Goal: Information Seeking & Learning: Learn about a topic

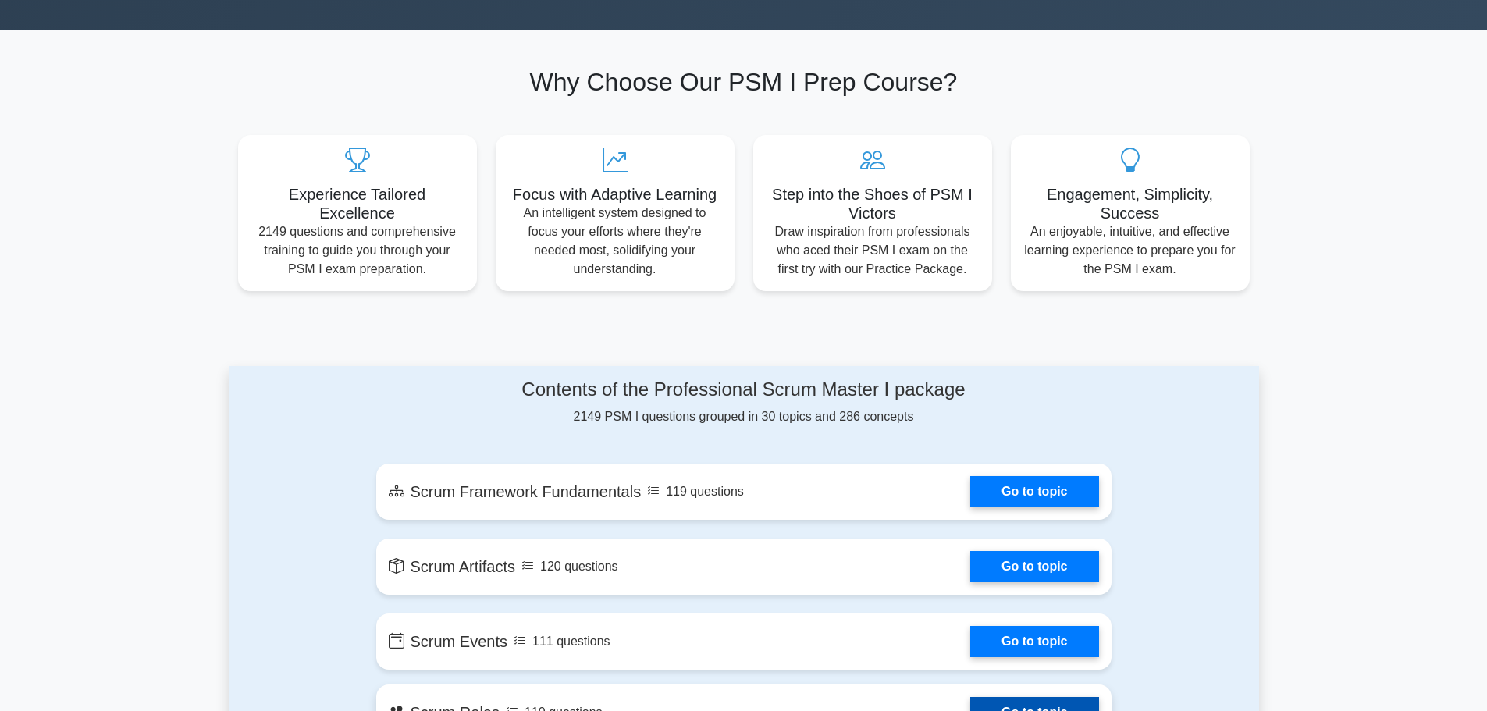
scroll to position [702, 0]
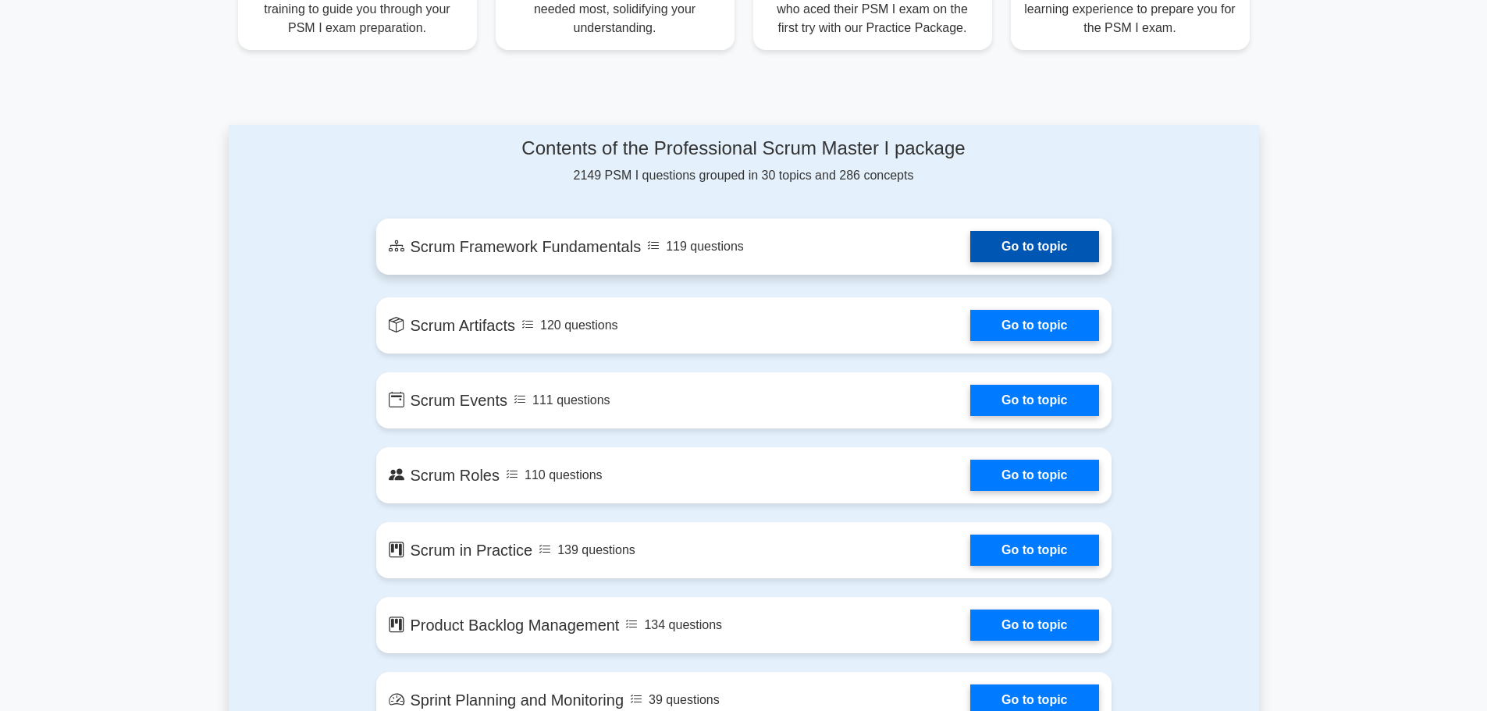
click at [1036, 248] on link "Go to topic" at bounding box center [1034, 246] width 128 height 31
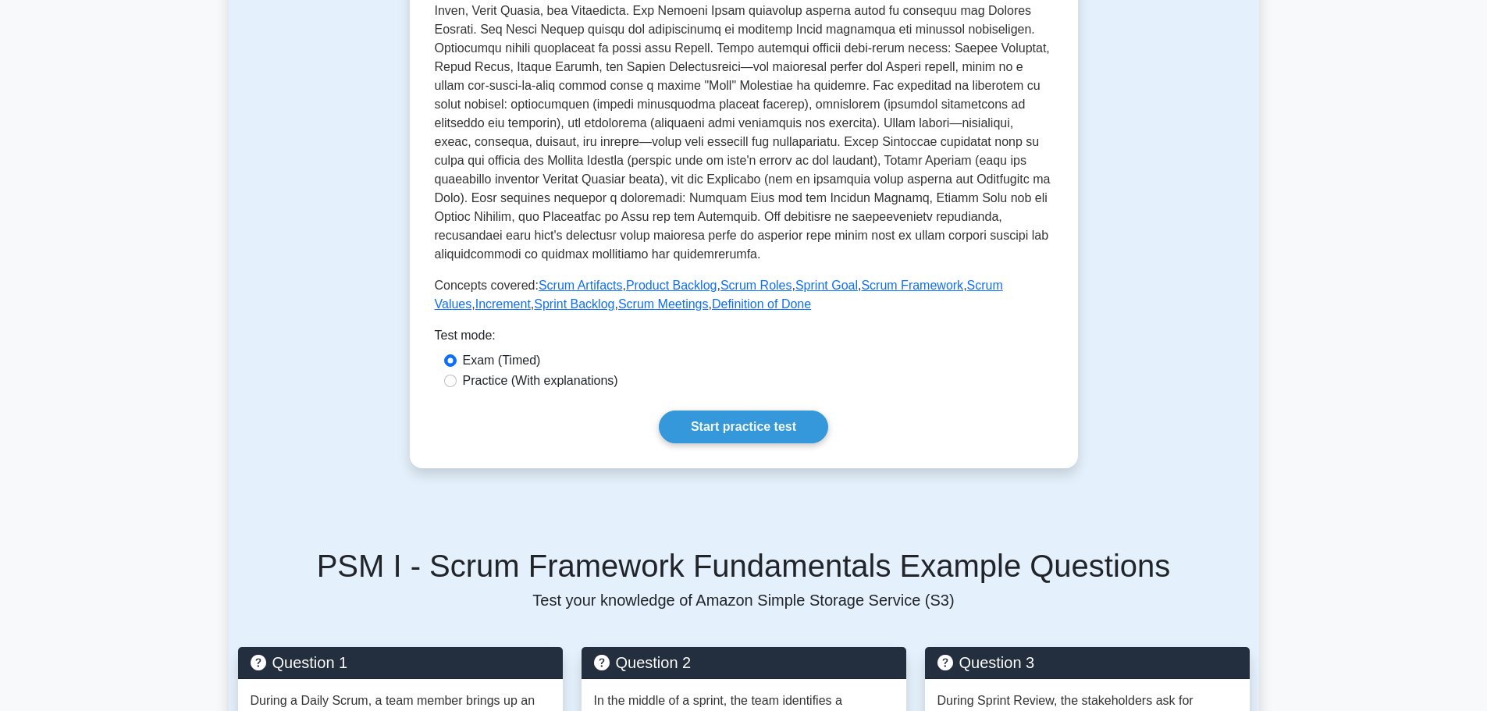
scroll to position [468, 0]
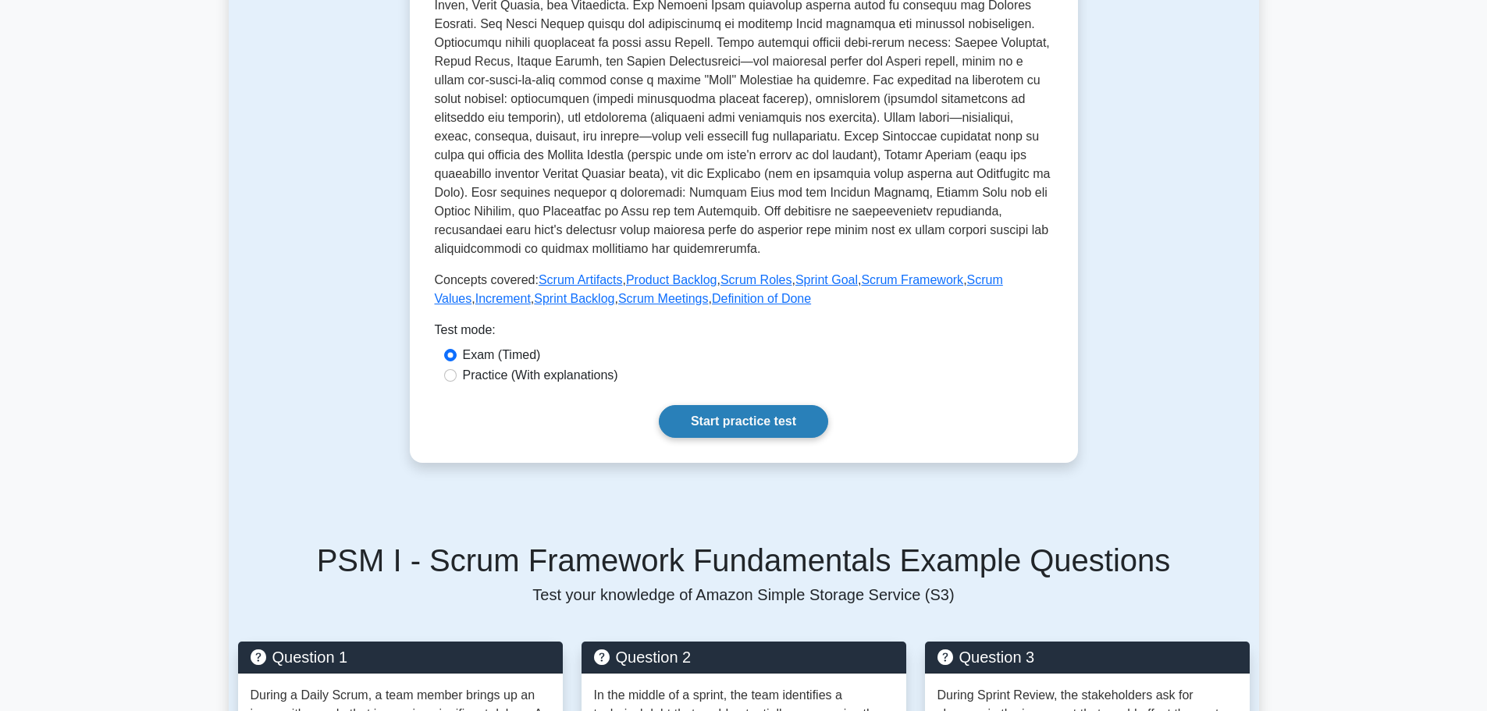
click at [803, 428] on link "Start practice test" at bounding box center [743, 421] width 169 height 33
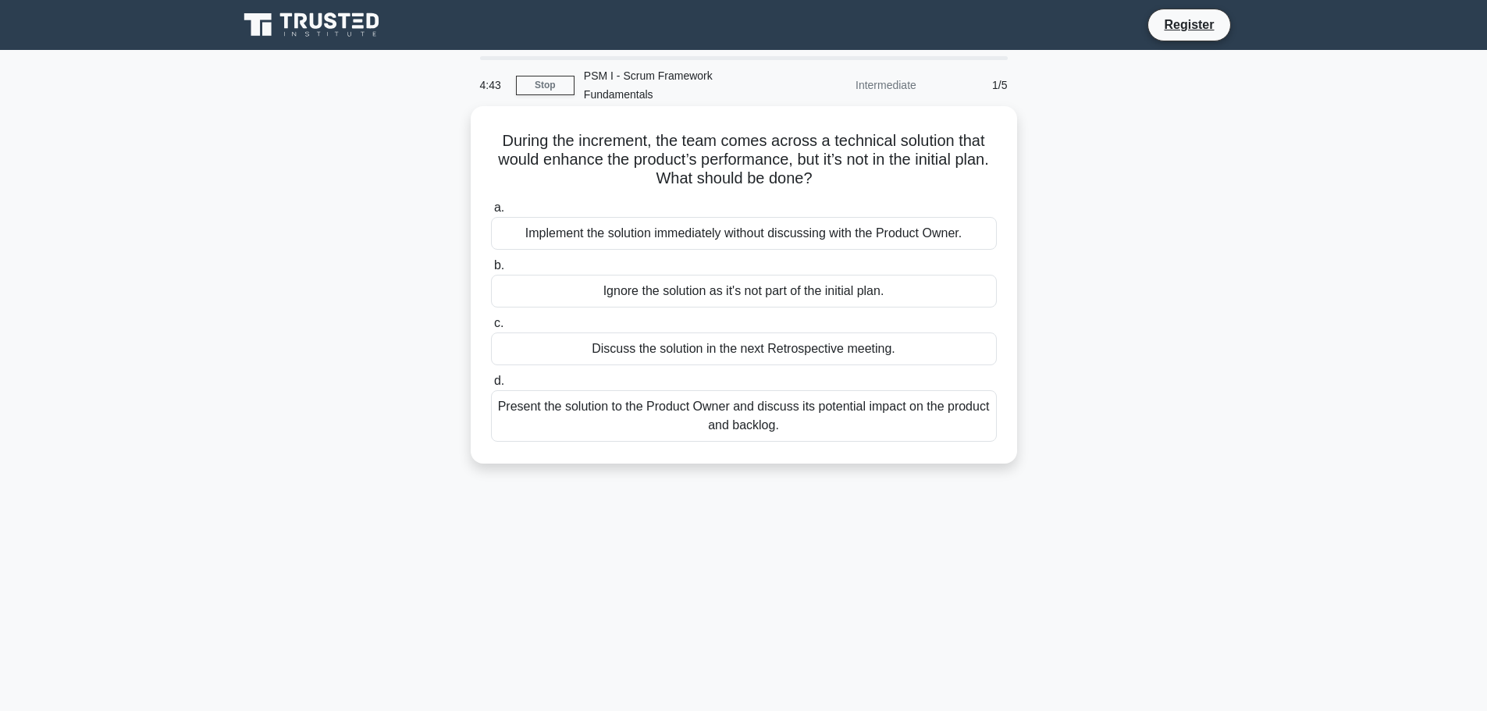
click at [641, 400] on div "Present the solution to the Product Owner and discuss its potential impact on t…" at bounding box center [744, 416] width 506 height 52
click at [491, 386] on input "d. Present the solution to the Product Owner and discuss its potential impact o…" at bounding box center [491, 381] width 0 height 10
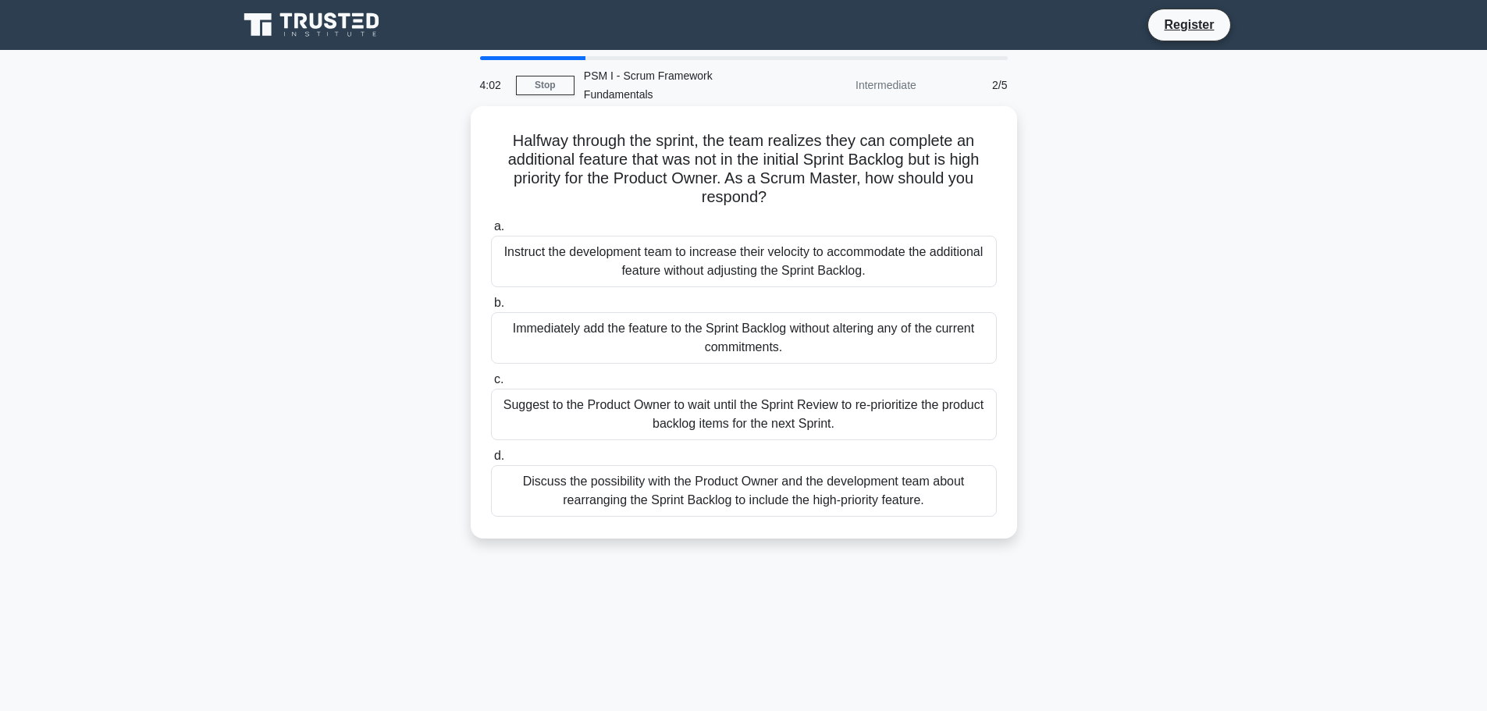
click at [755, 482] on div "Discuss the possibility with the Product Owner and the development team about r…" at bounding box center [744, 491] width 506 height 52
click at [820, 465] on div "Discuss the possibility with the Product Owner and the development team about r…" at bounding box center [744, 491] width 506 height 52
click at [491, 461] on input "d. Discuss the possibility with the Product Owner and the development team abou…" at bounding box center [491, 456] width 0 height 10
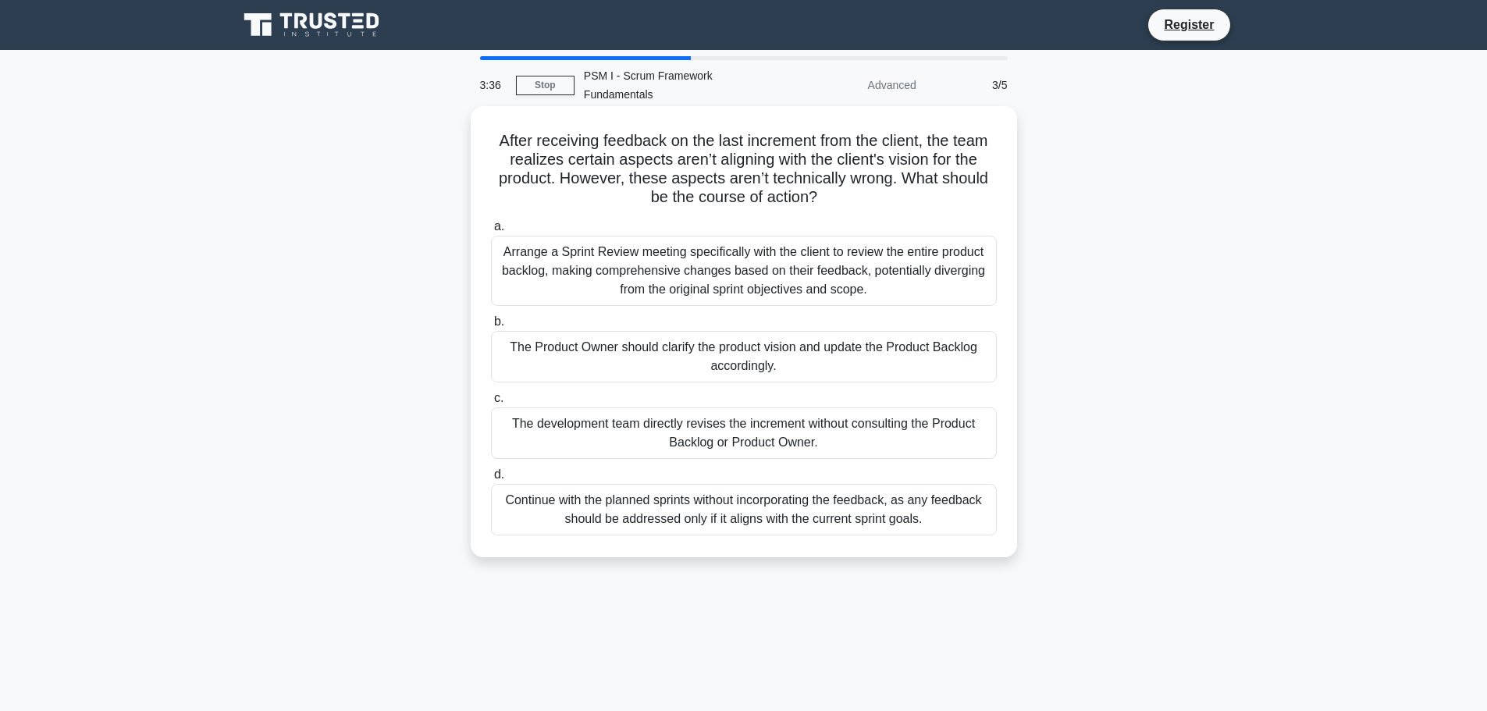
click at [783, 344] on div "The Product Owner should clarify the product vision and update the Product Back…" at bounding box center [744, 357] width 506 height 52
click at [491, 327] on input "b. The Product Owner should clarify the product vision and update the Product B…" at bounding box center [491, 322] width 0 height 10
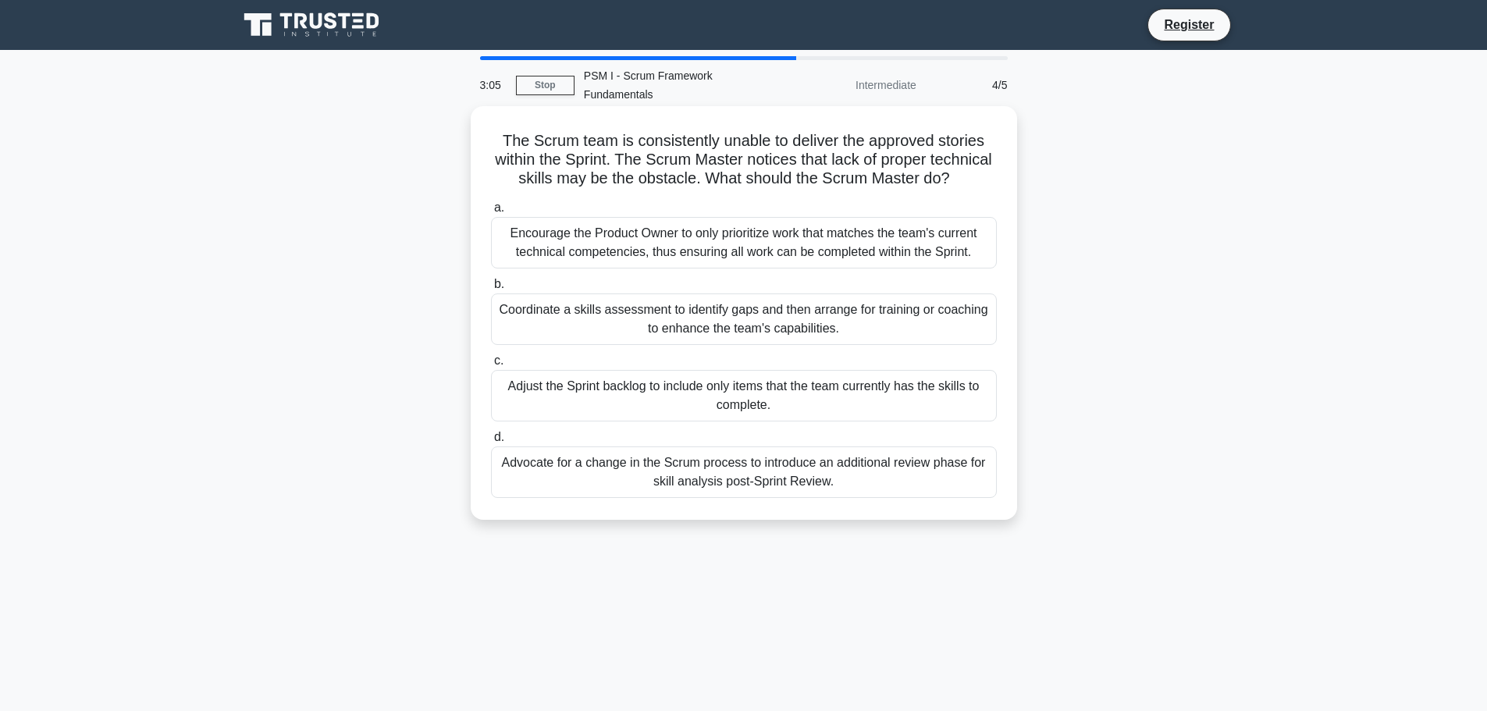
click at [575, 324] on div "Coordinate a skills assessment to identify gaps and then arrange for training o…" at bounding box center [744, 319] width 506 height 52
click at [491, 290] on input "b. Coordinate a skills assessment to identify gaps and then arrange for trainin…" at bounding box center [491, 284] width 0 height 10
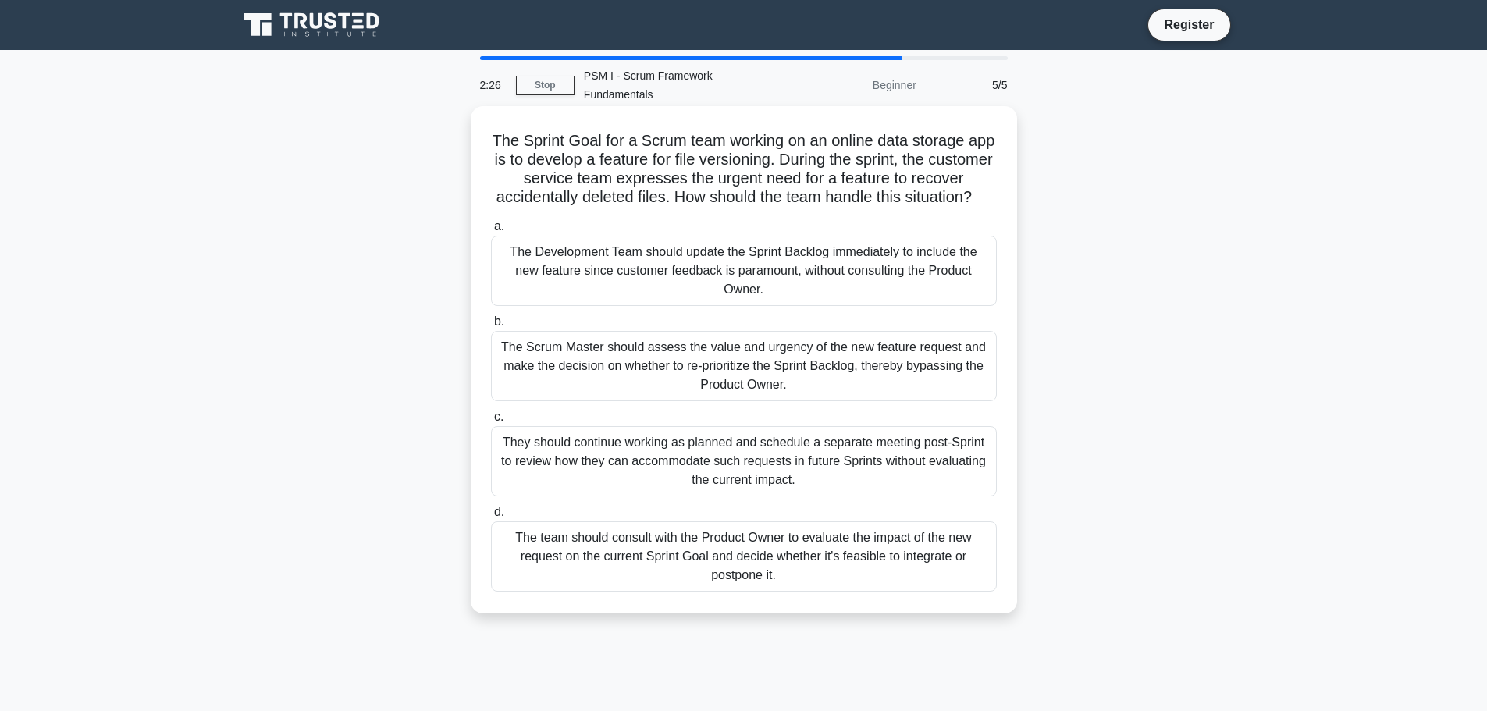
click at [745, 560] on div "The team should consult with the Product Owner to evaluate the impact of the ne…" at bounding box center [744, 556] width 506 height 70
click at [491, 517] on input "d. The team should consult with the Product Owner to evaluate the impact of the…" at bounding box center [491, 512] width 0 height 10
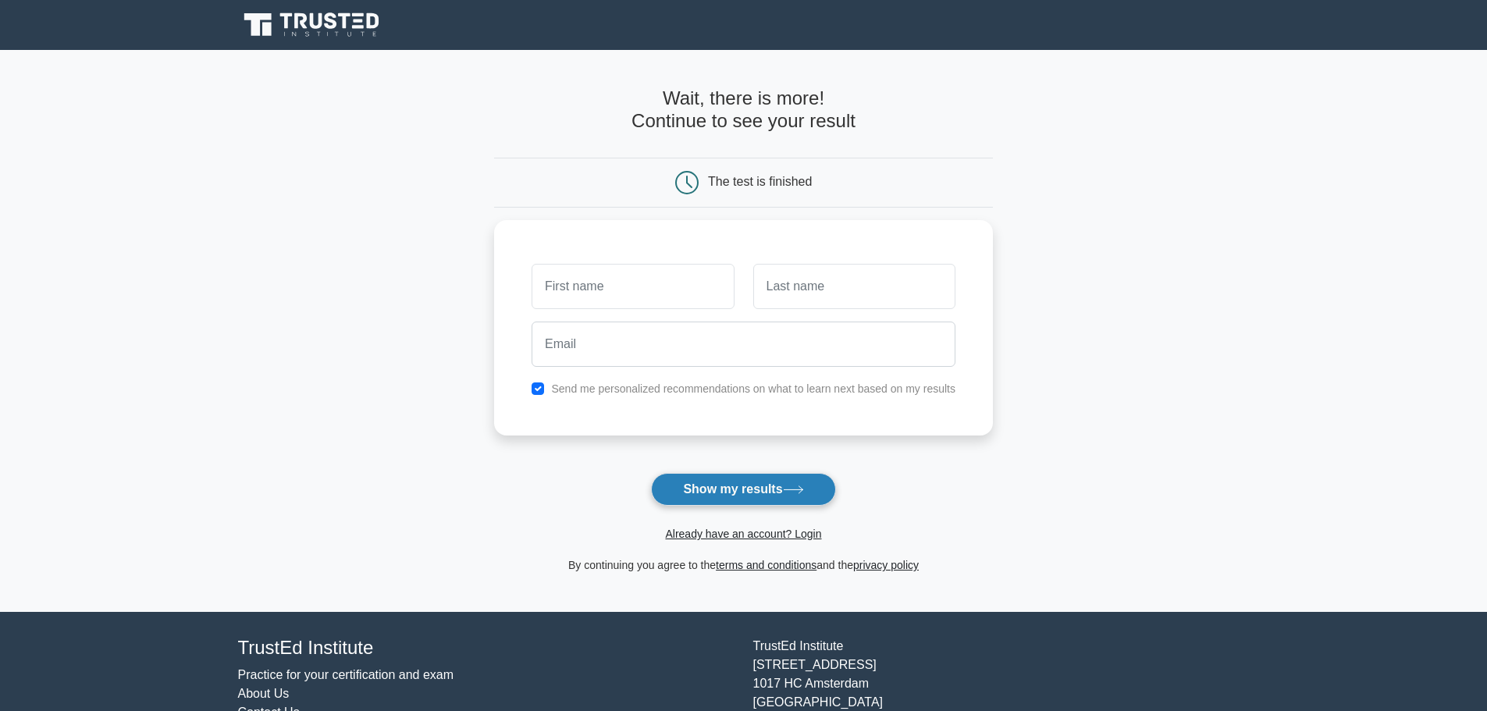
click at [749, 489] on button "Show my results" at bounding box center [743, 489] width 184 height 33
click at [684, 278] on input "text" at bounding box center [633, 282] width 202 height 45
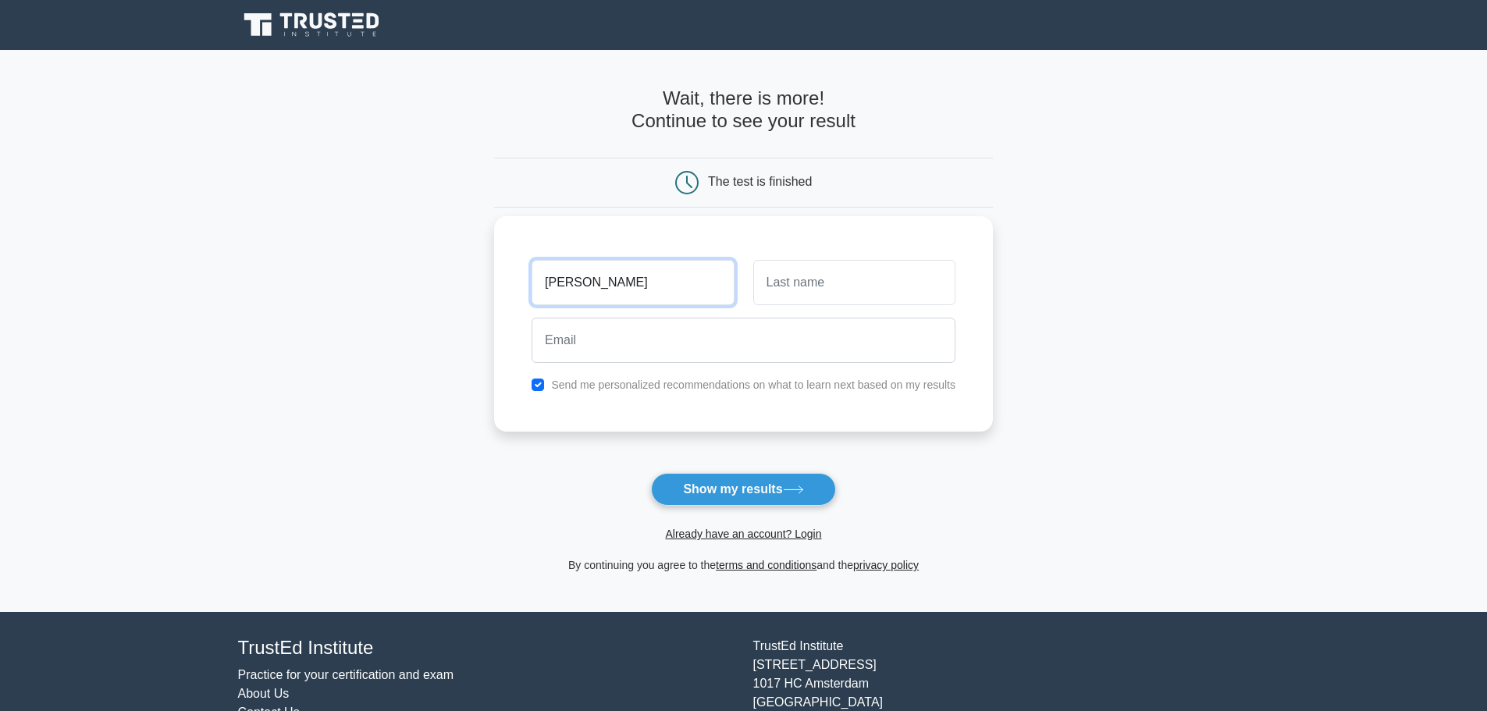
type input "[PERSON_NAME]"
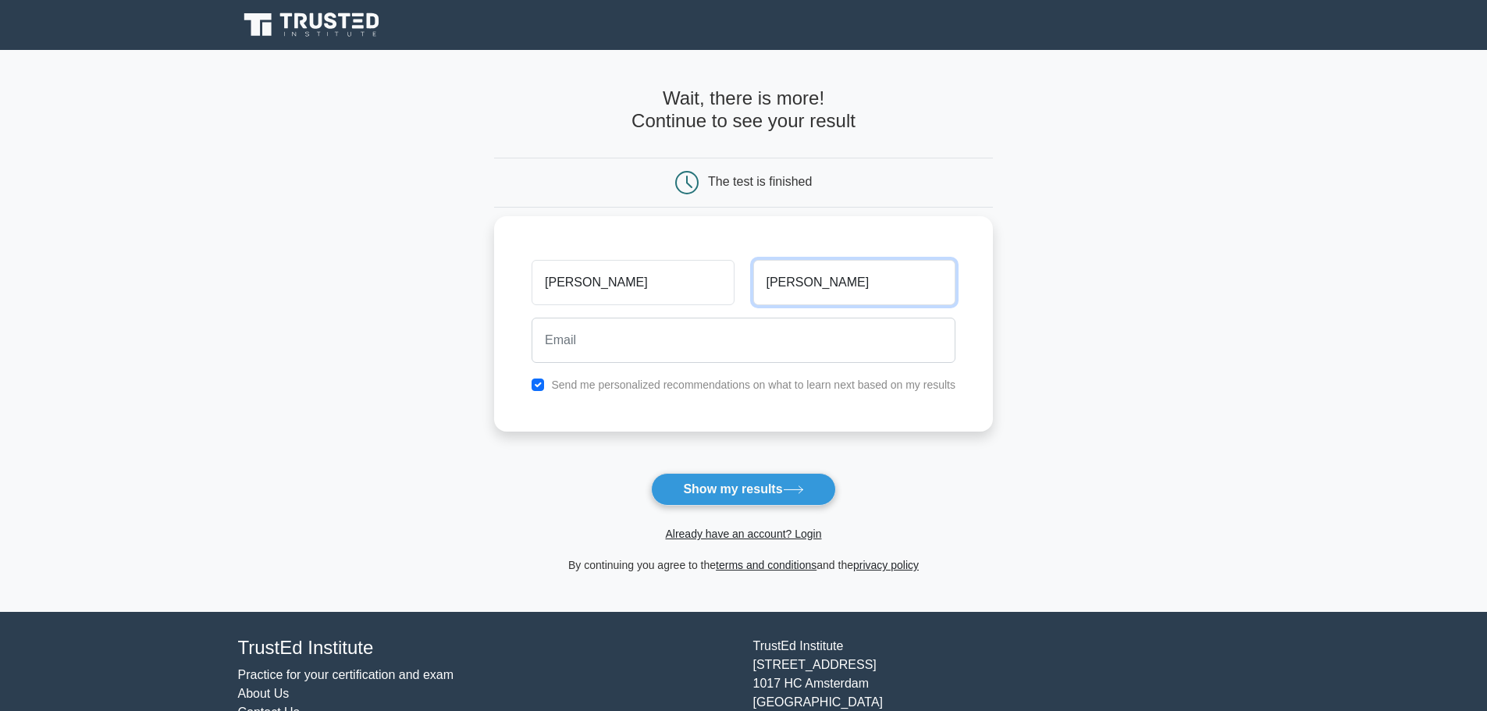
type input "Rodrigues"
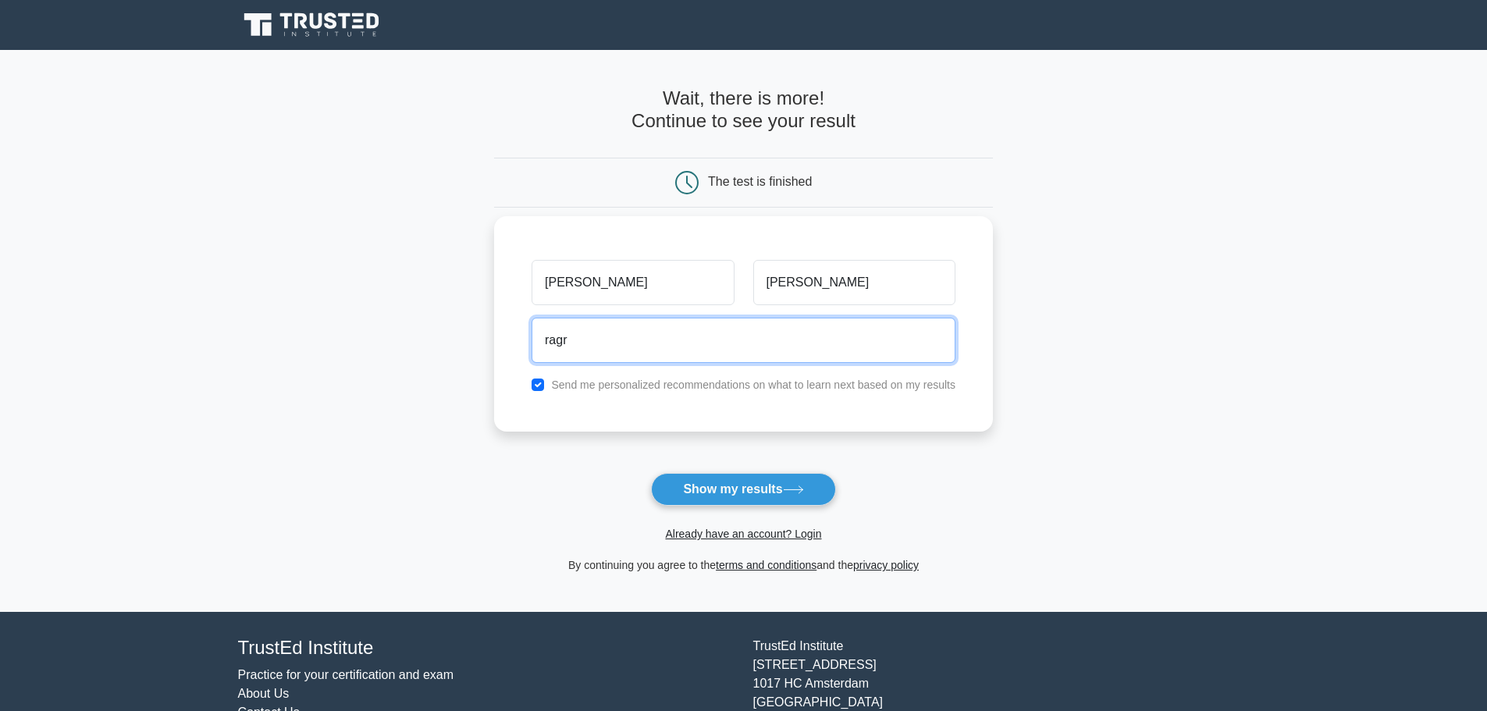
type input "ragr.rodrigo@gmail.com"
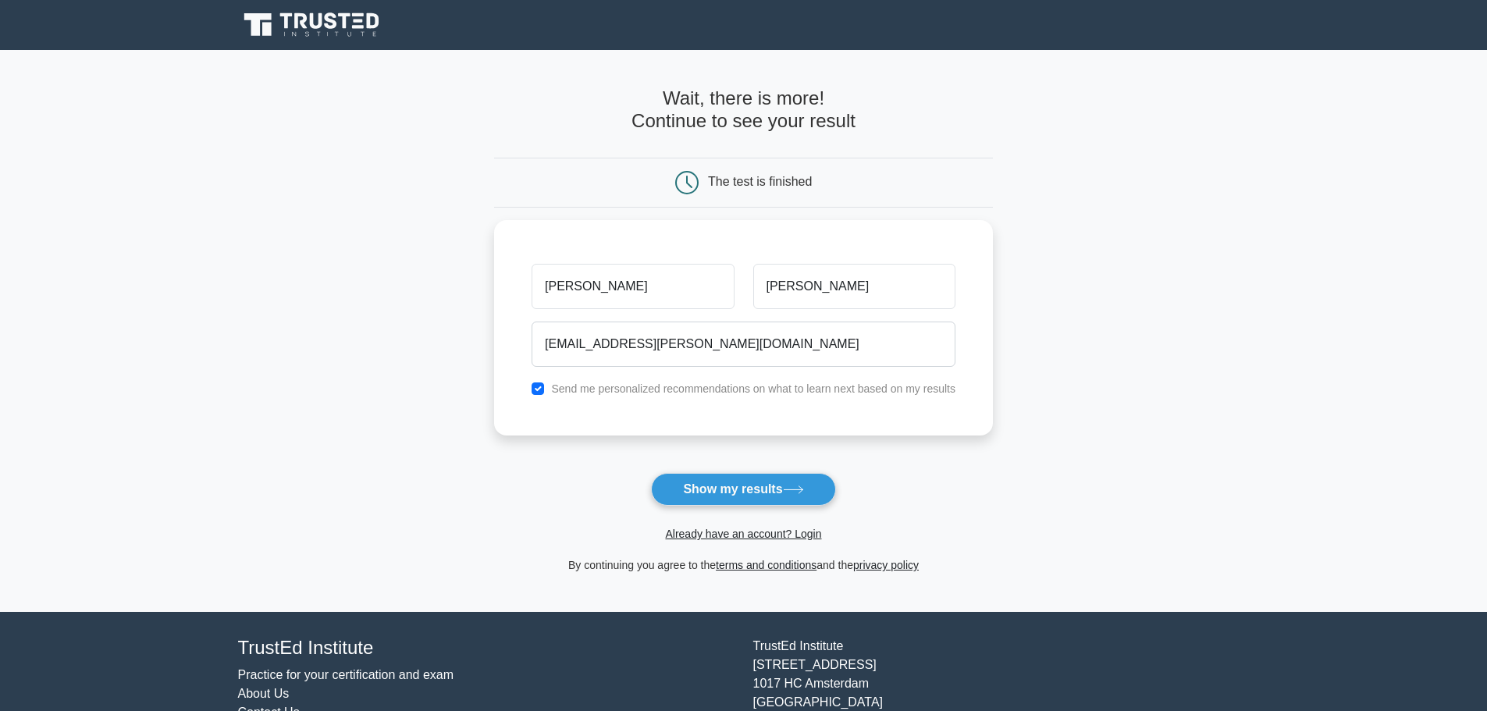
click at [750, 492] on button "Show my results" at bounding box center [743, 489] width 184 height 33
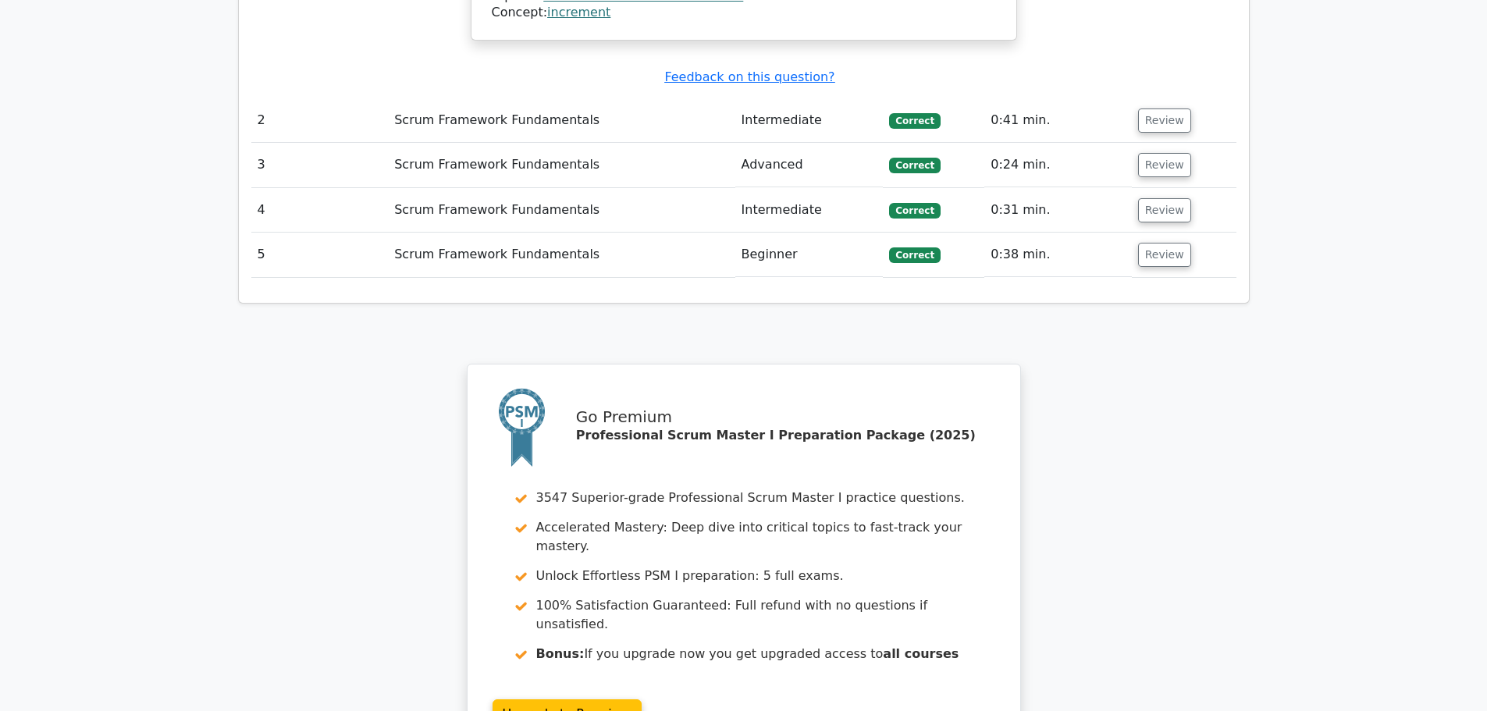
scroll to position [1520, 0]
